Goal: Task Accomplishment & Management: Manage account settings

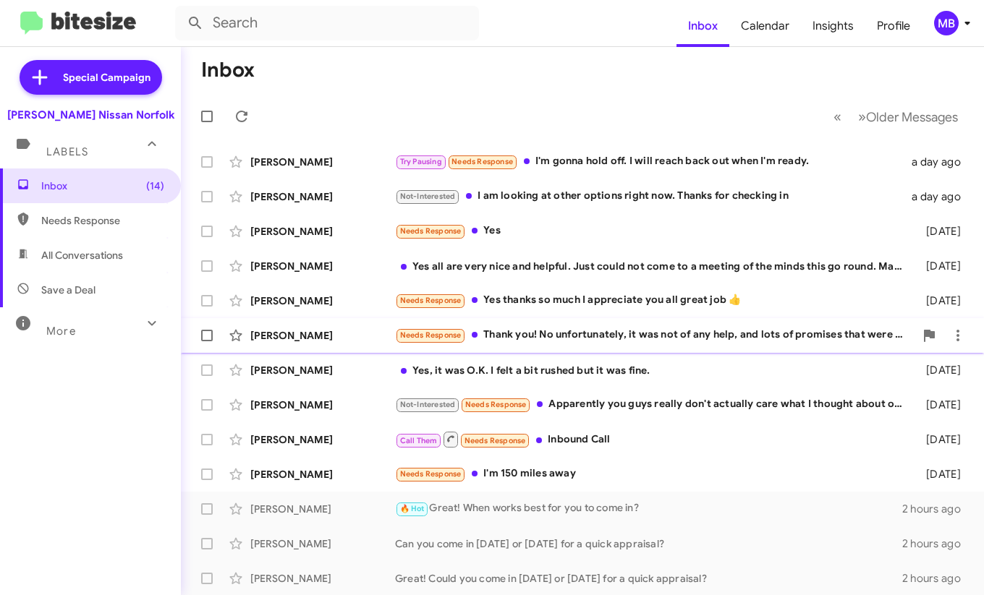
scroll to position [217, 0]
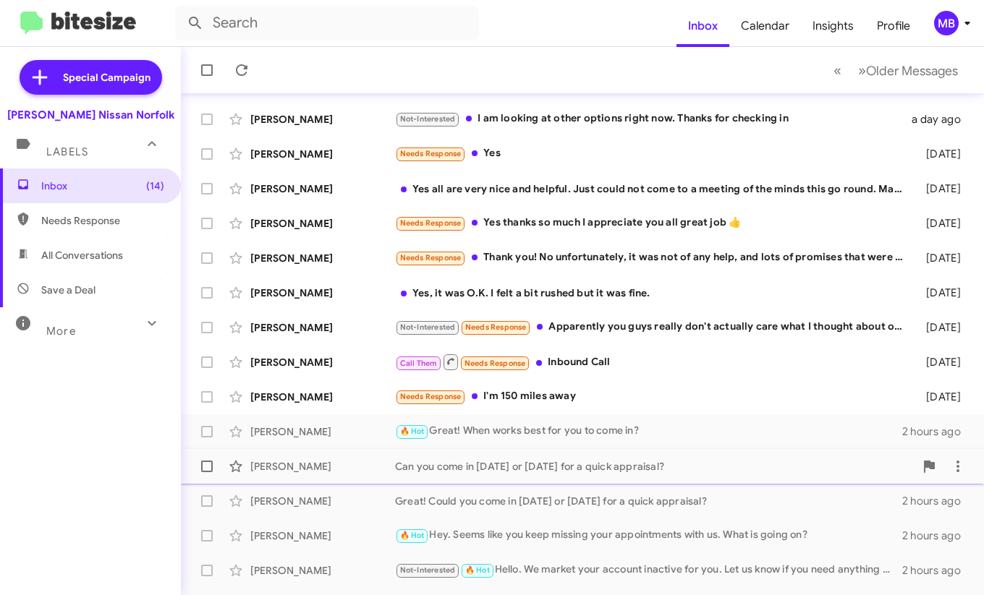
click at [469, 469] on div "Can you come in [DATE] or [DATE] for a quick appraisal?" at bounding box center [654, 466] width 519 height 14
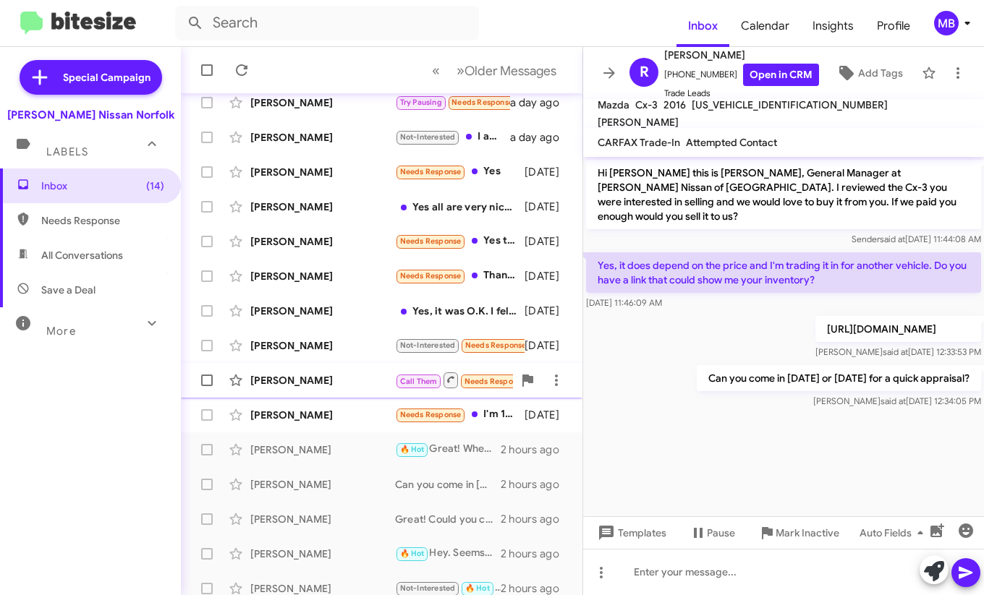
scroll to position [244, 0]
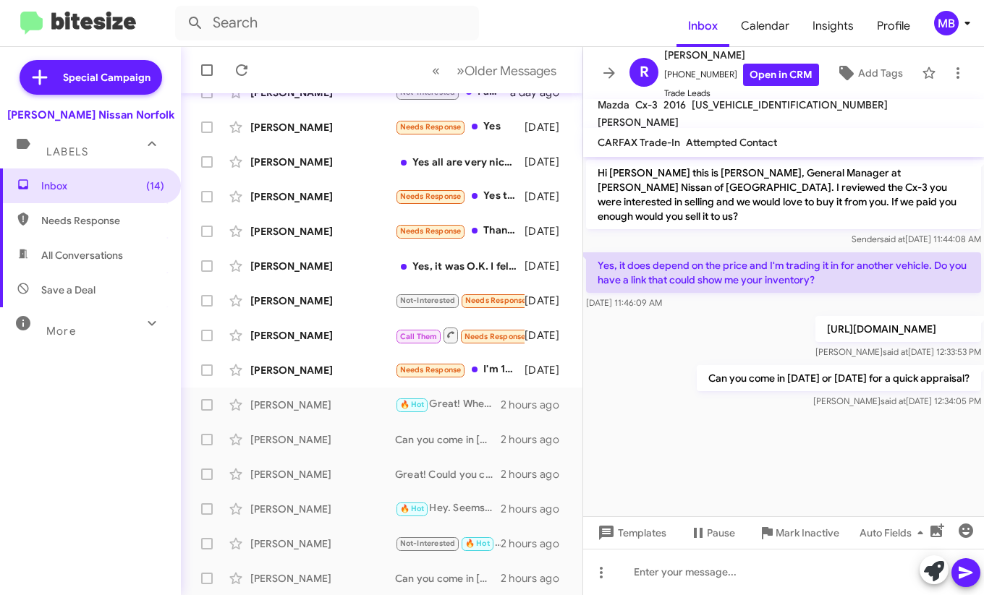
click at [536, 24] on form at bounding box center [425, 23] width 501 height 35
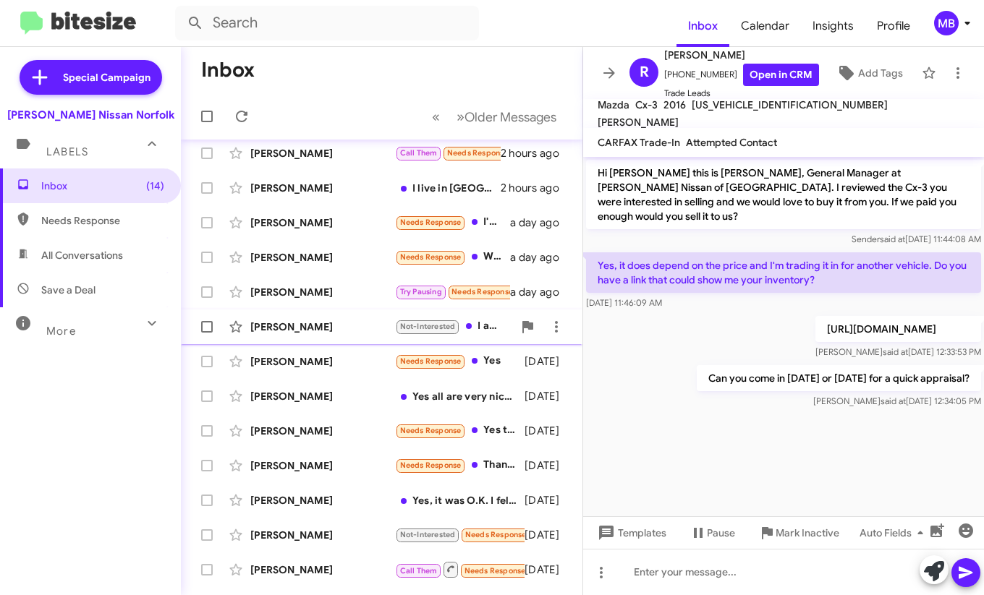
scroll to position [0, 0]
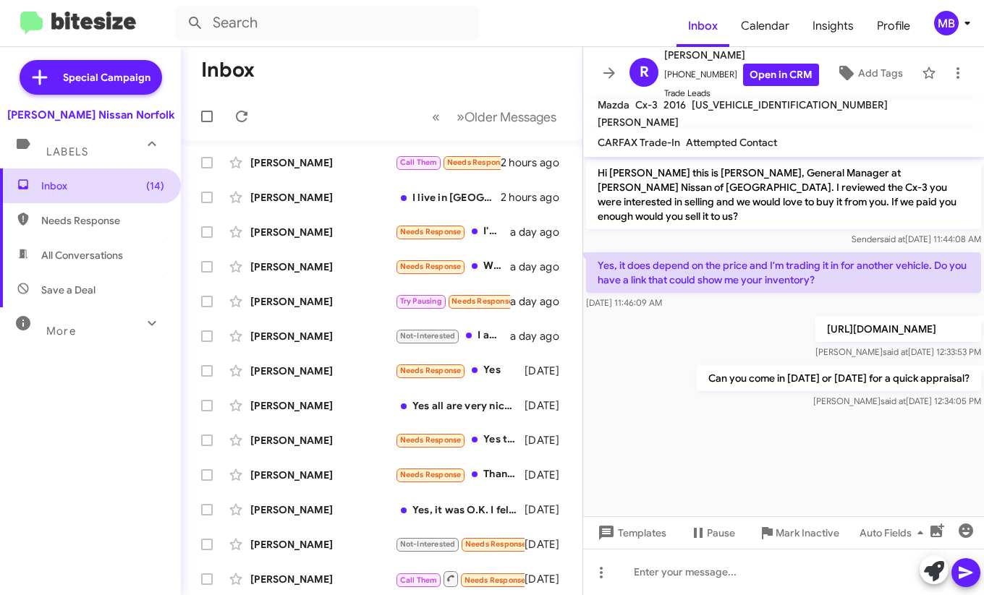
click at [88, 198] on span "Inbox (14)" at bounding box center [90, 186] width 181 height 35
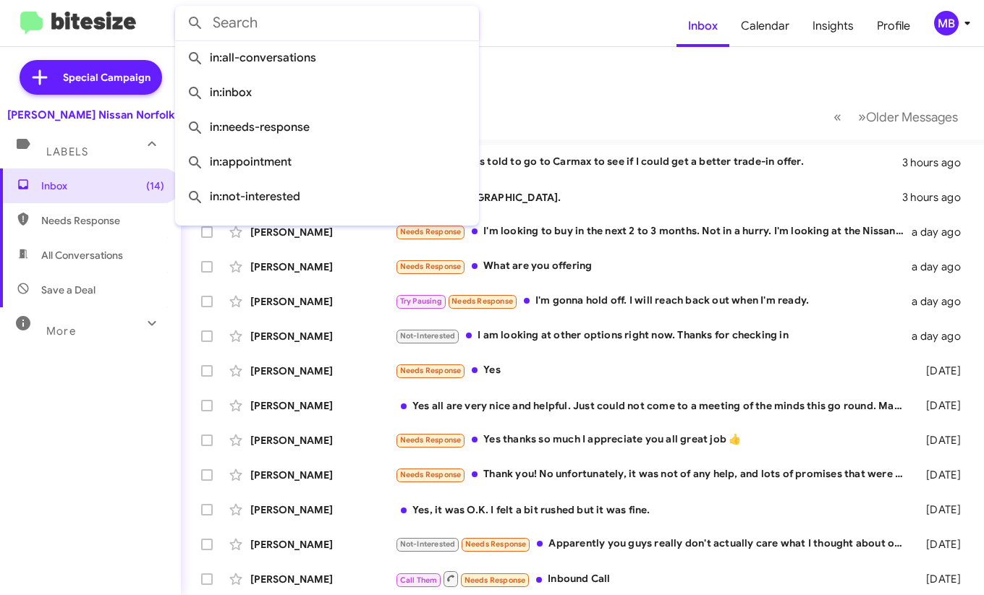
click at [402, 28] on input "text" at bounding box center [327, 23] width 304 height 35
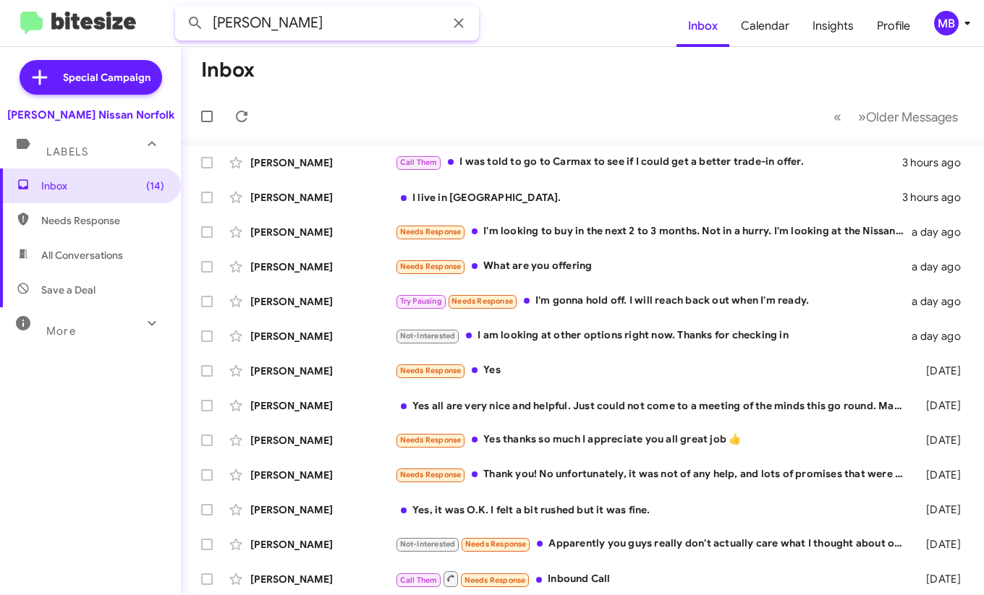
click at [181, 9] on button at bounding box center [195, 23] width 29 height 29
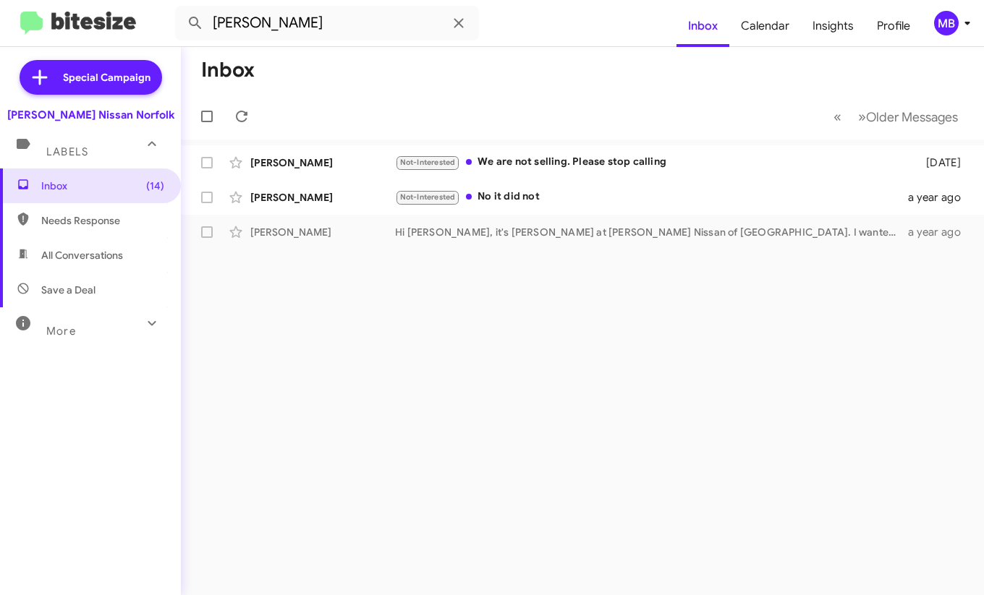
drag, startPoint x: 85, startPoint y: 229, endPoint x: 84, endPoint y: 203, distance: 25.4
click at [85, 229] on span "Needs Response" at bounding box center [90, 220] width 181 height 35
type input "in:needs-response"
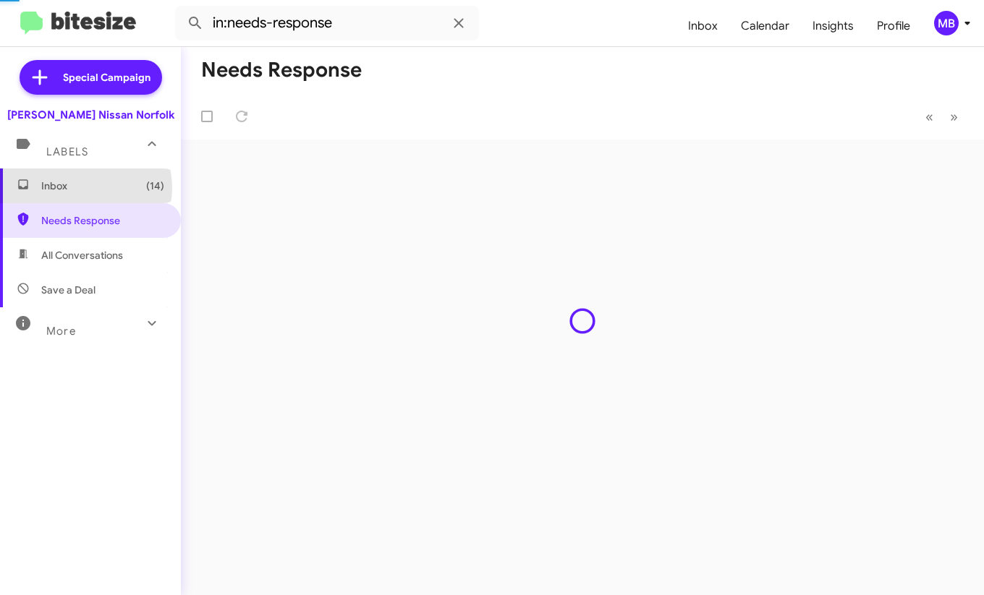
click at [82, 187] on span "Inbox (14)" at bounding box center [102, 186] width 123 height 14
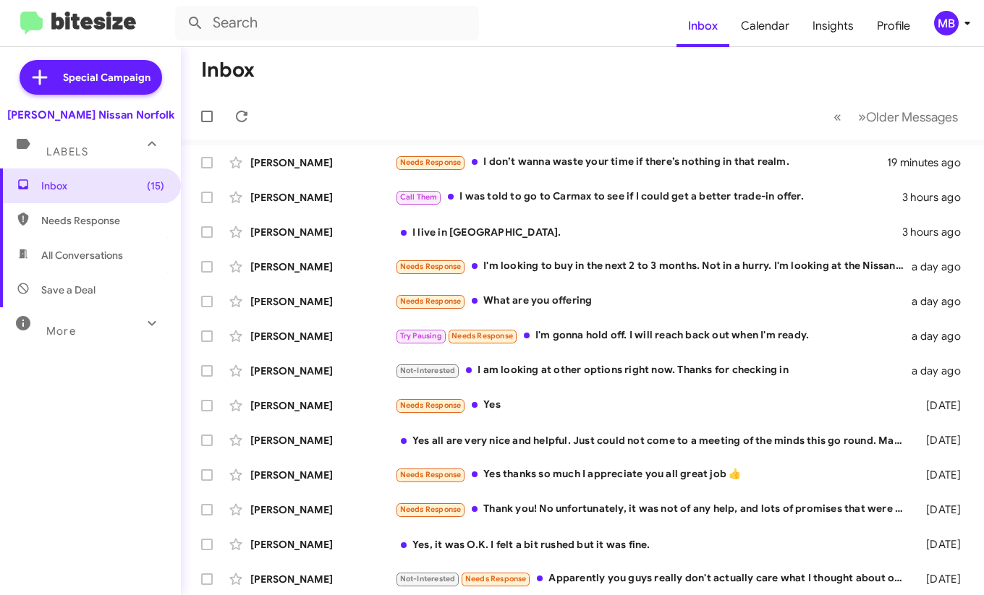
click at [494, 85] on mat-toolbar-row "Inbox" at bounding box center [582, 70] width 803 height 46
